Goal: Information Seeking & Learning: Find specific fact

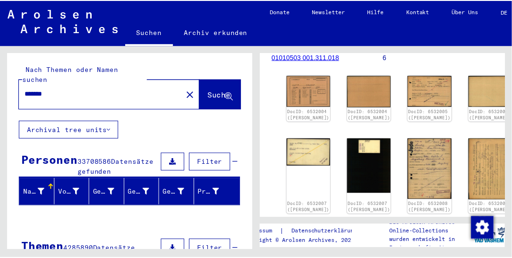
scroll to position [137, 0]
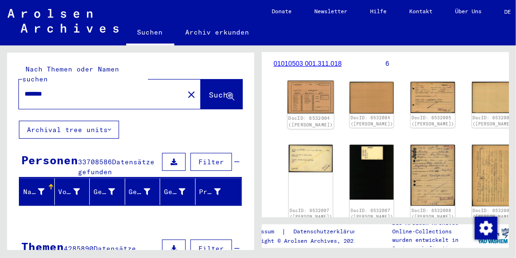
click at [303, 89] on img at bounding box center [311, 96] width 46 height 33
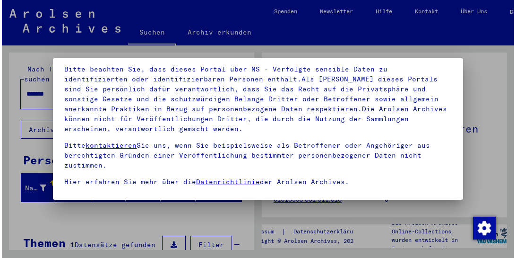
scroll to position [120, 0]
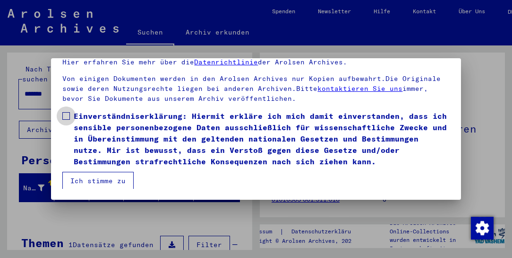
click at [229, 148] on span "Einverständniserklärung: Hiermit erkläre ich mich damit einverstanden, dass ich…" at bounding box center [262, 138] width 376 height 57
click at [125, 176] on button "Ich stimme zu" at bounding box center [97, 181] width 71 height 18
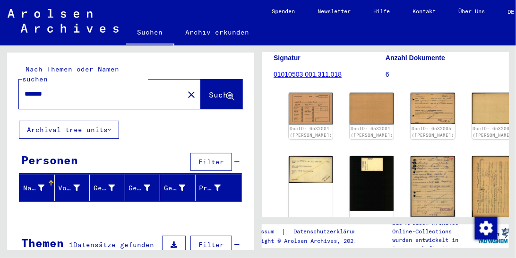
scroll to position [121, 0]
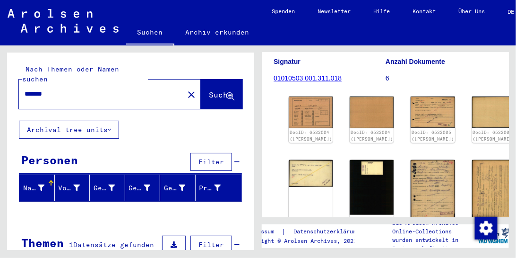
click at [311, 112] on div "DocID: 6532004 ([PERSON_NAME]) DocID: 6532004 ([PERSON_NAME]) DocID: 6532005 ([…" at bounding box center [385, 166] width 201 height 146
click at [298, 107] on img at bounding box center [311, 111] width 46 height 33
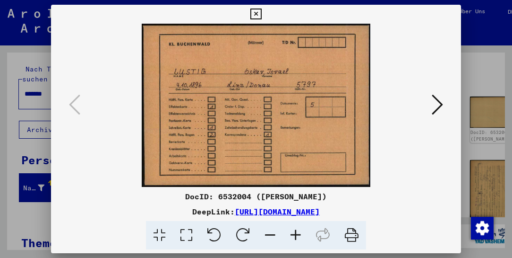
click at [435, 101] on icon at bounding box center [437, 104] width 11 height 23
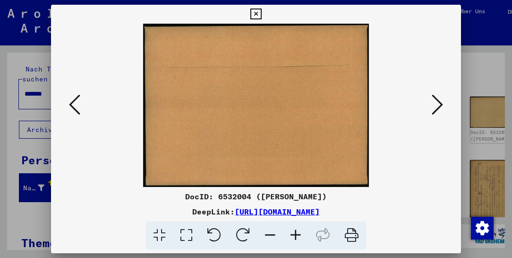
click at [435, 101] on icon at bounding box center [437, 104] width 11 height 23
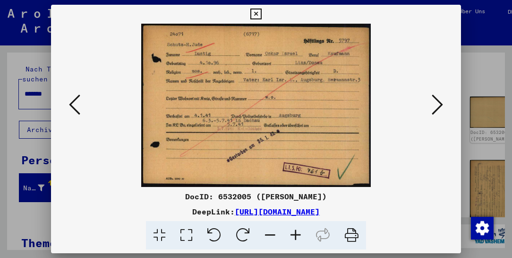
click at [435, 101] on icon at bounding box center [437, 104] width 11 height 23
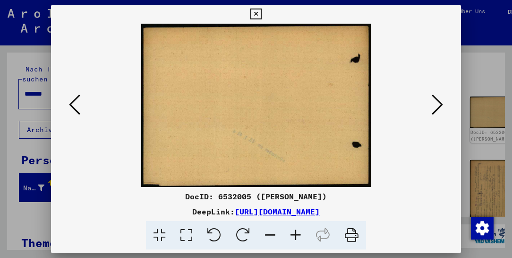
click at [435, 102] on icon at bounding box center [437, 104] width 11 height 23
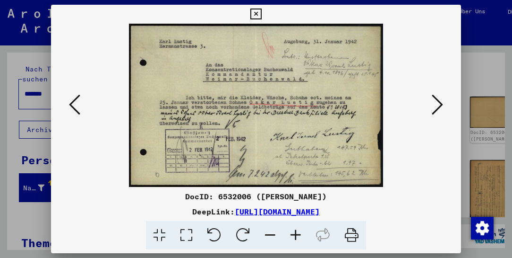
click at [435, 102] on icon at bounding box center [437, 104] width 11 height 23
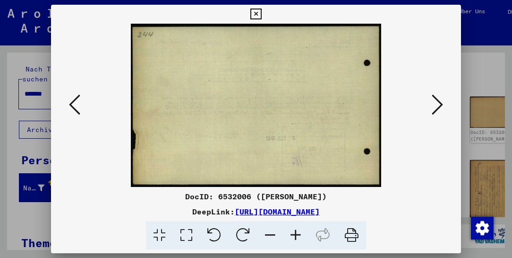
click at [435, 102] on icon at bounding box center [437, 104] width 11 height 23
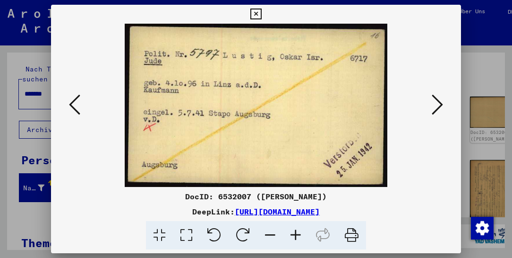
click at [435, 102] on icon at bounding box center [437, 104] width 11 height 23
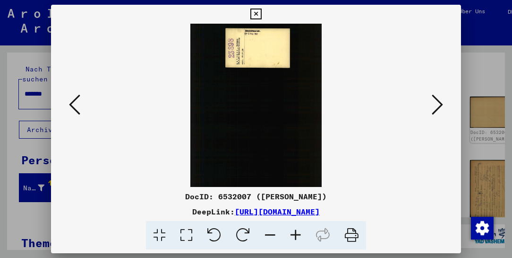
click at [435, 102] on icon at bounding box center [437, 104] width 11 height 23
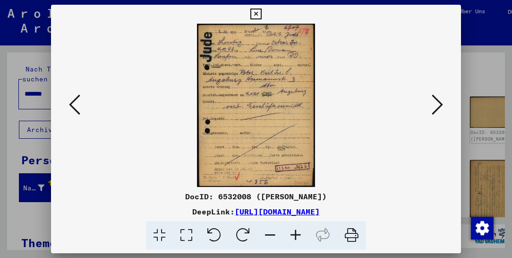
click at [435, 102] on icon at bounding box center [437, 104] width 11 height 23
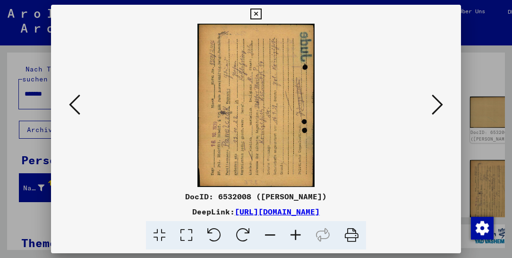
click at [435, 102] on icon at bounding box center [437, 104] width 11 height 23
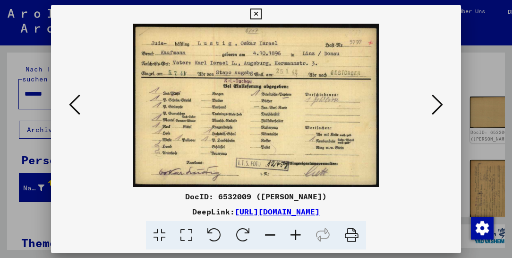
click at [432, 102] on button at bounding box center [437, 105] width 17 height 27
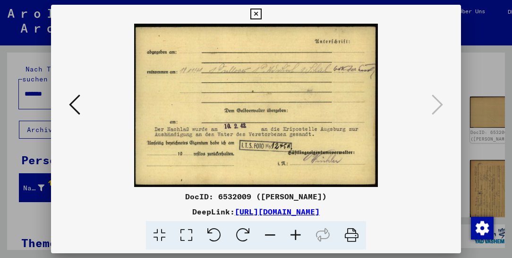
click at [471, 96] on div at bounding box center [256, 129] width 512 height 258
